Goal: Find specific page/section: Find specific page/section

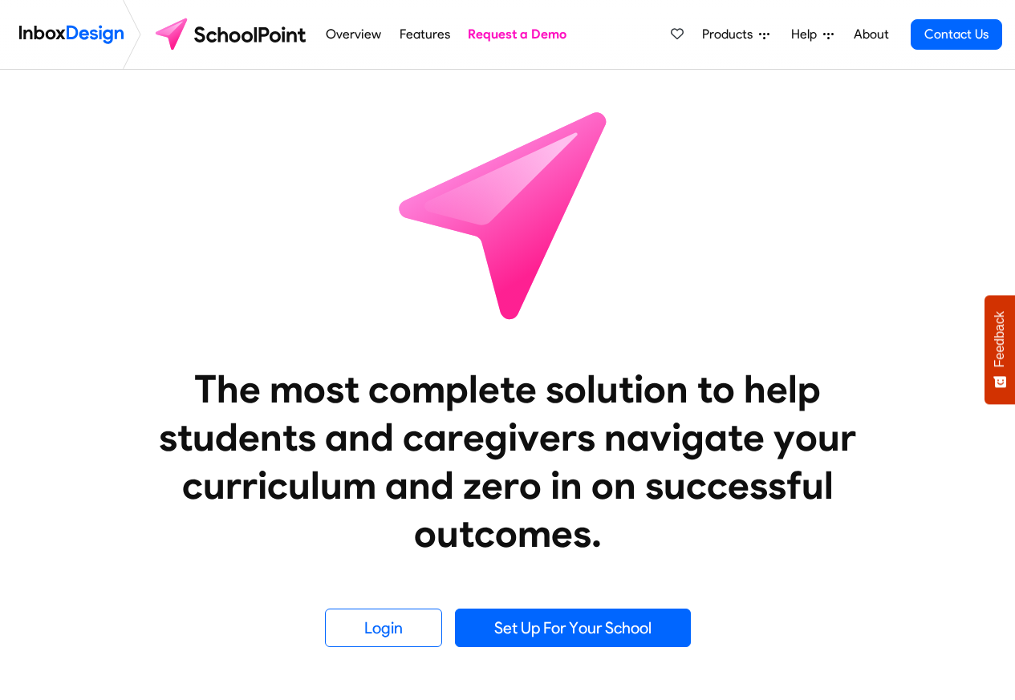
click at [734, 36] on span "Products" at bounding box center [730, 34] width 57 height 19
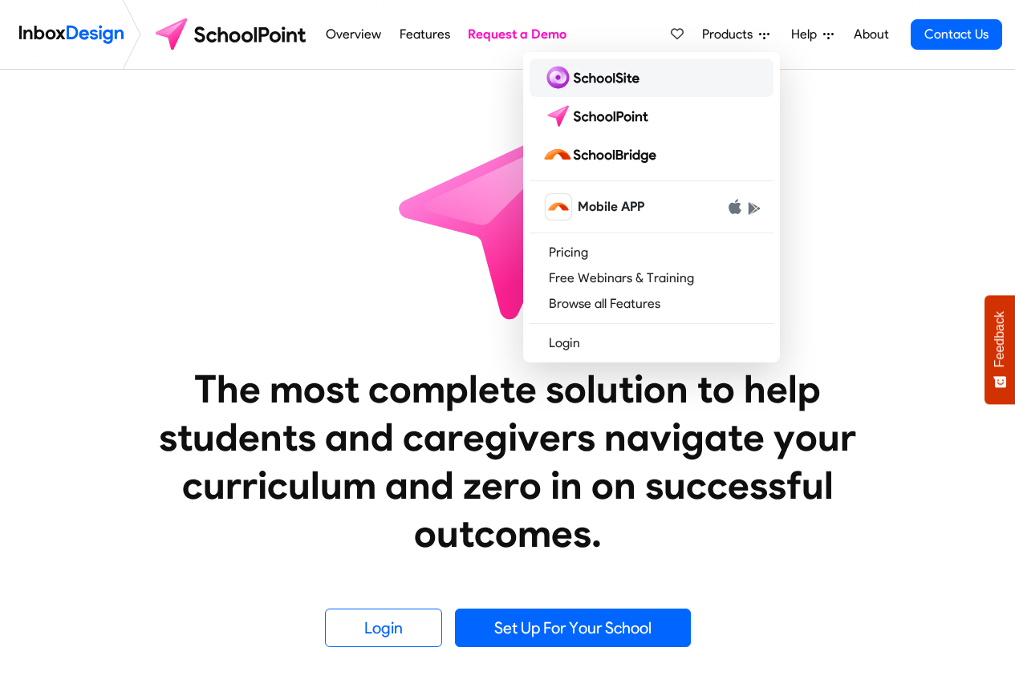
click at [639, 79] on img at bounding box center [593, 78] width 103 height 26
